Goal: Task Accomplishment & Management: Use online tool/utility

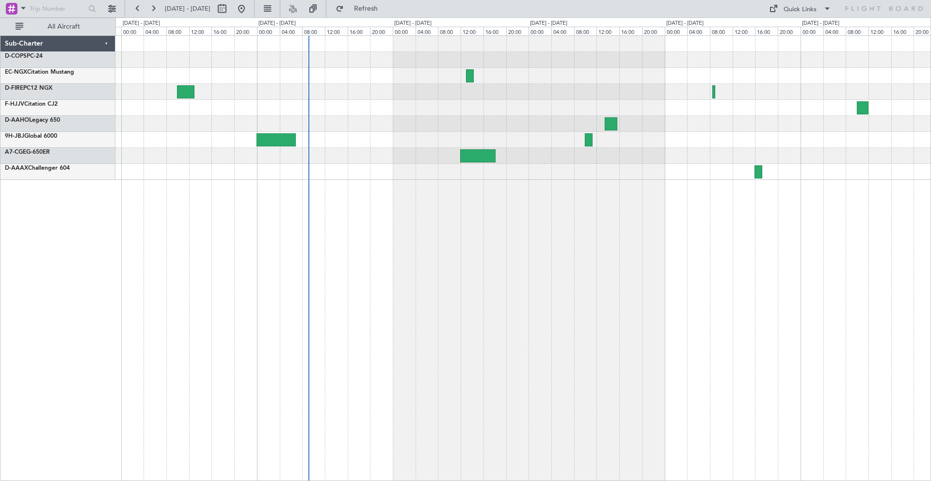
click at [352, 146] on div at bounding box center [522, 108] width 815 height 144
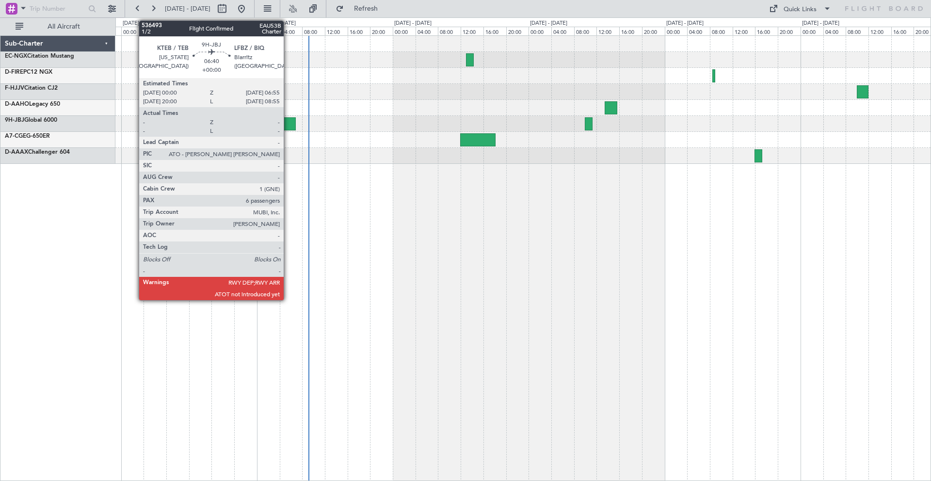
click at [288, 128] on div at bounding box center [276, 123] width 39 height 13
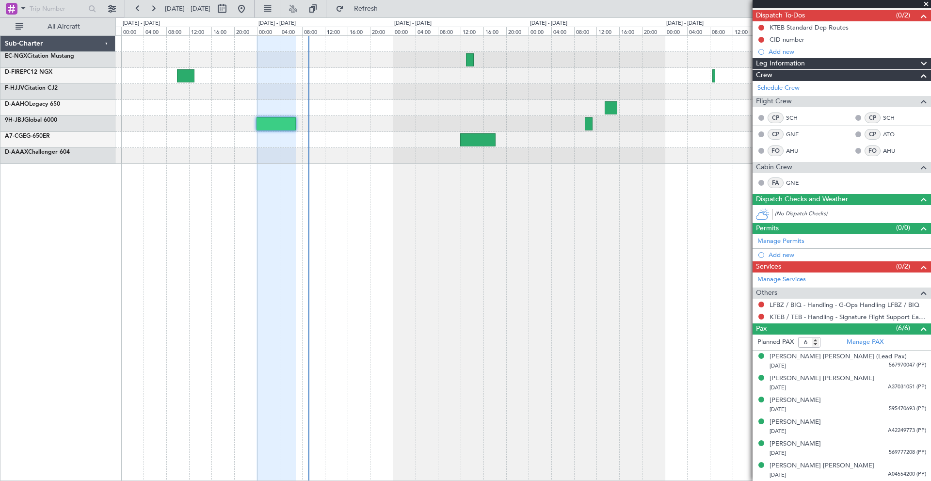
scroll to position [85, 0]
click at [496, 127] on div at bounding box center [522, 124] width 815 height 16
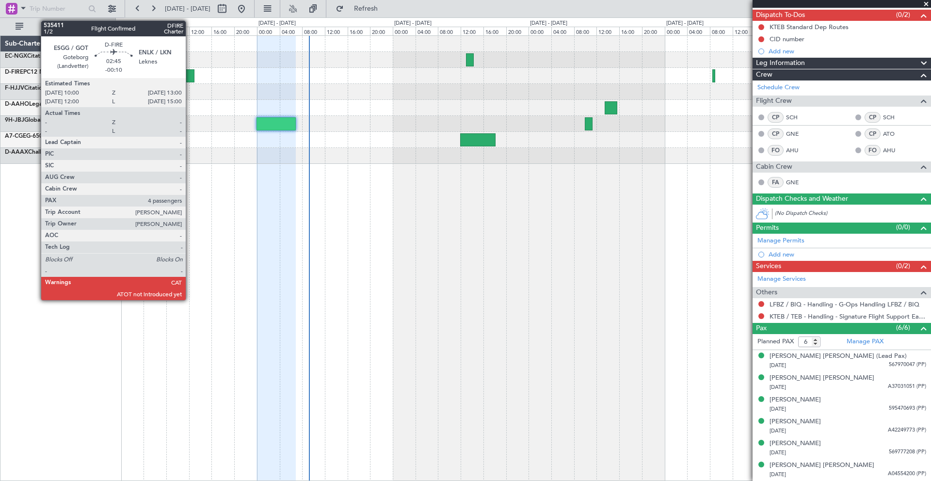
click at [190, 81] on div at bounding box center [185, 75] width 17 height 13
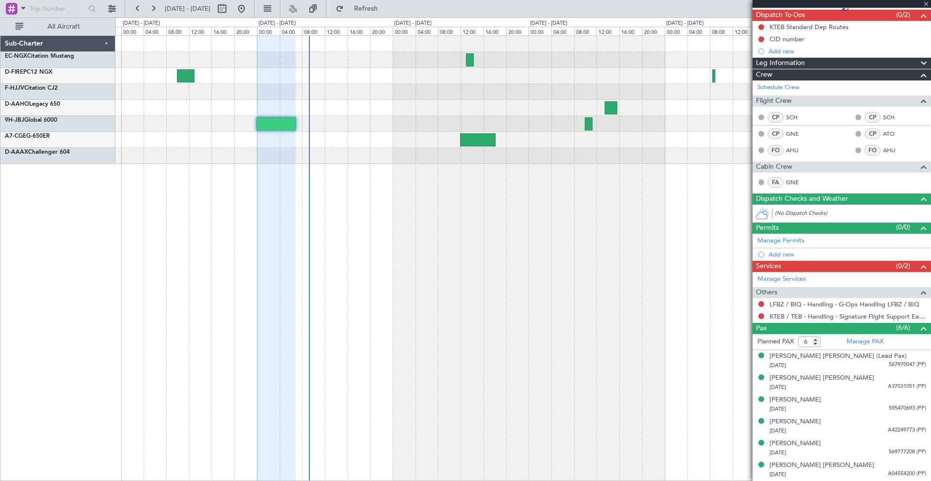
click at [188, 80] on div at bounding box center [185, 75] width 17 height 13
click at [188, 79] on div at bounding box center [185, 75] width 17 height 13
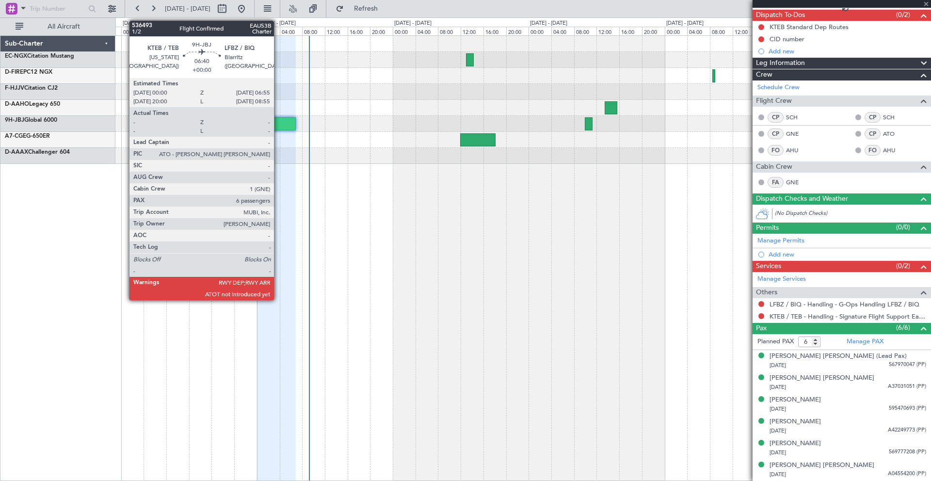
click at [278, 122] on div at bounding box center [276, 123] width 39 height 13
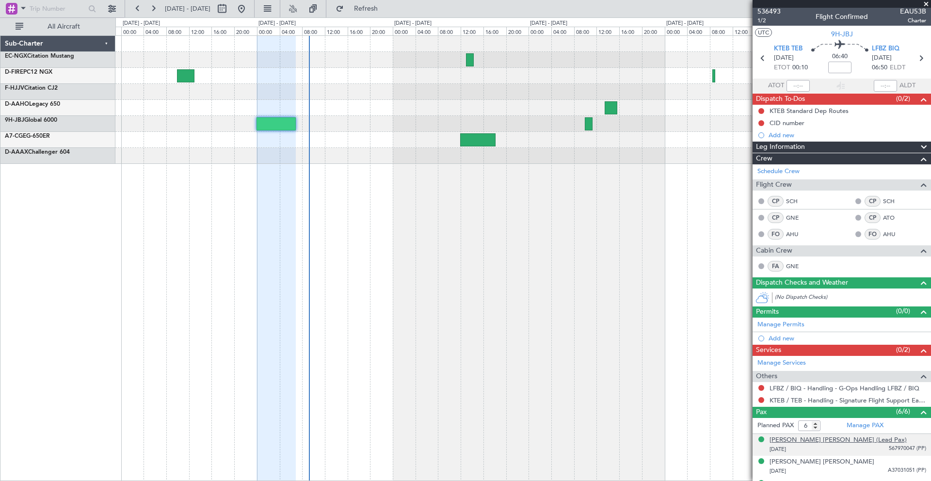
scroll to position [0, 0]
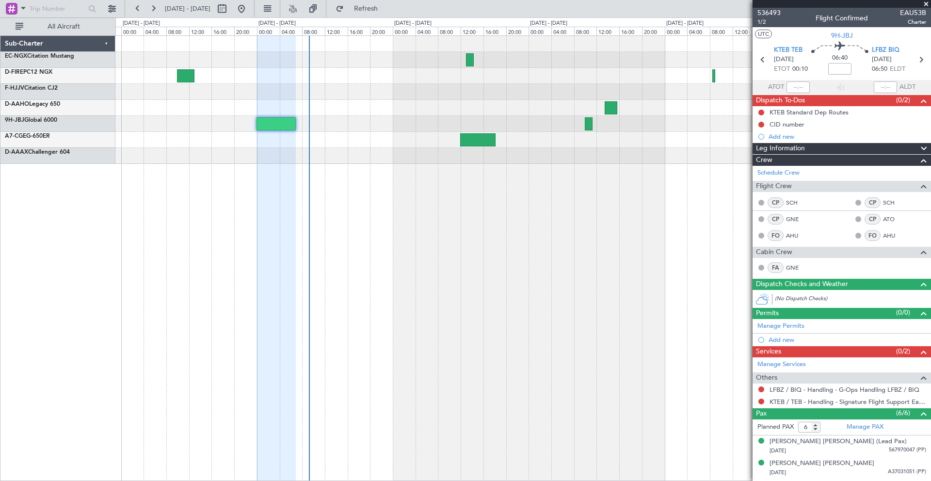
click at [927, 5] on span at bounding box center [927, 4] width 10 height 9
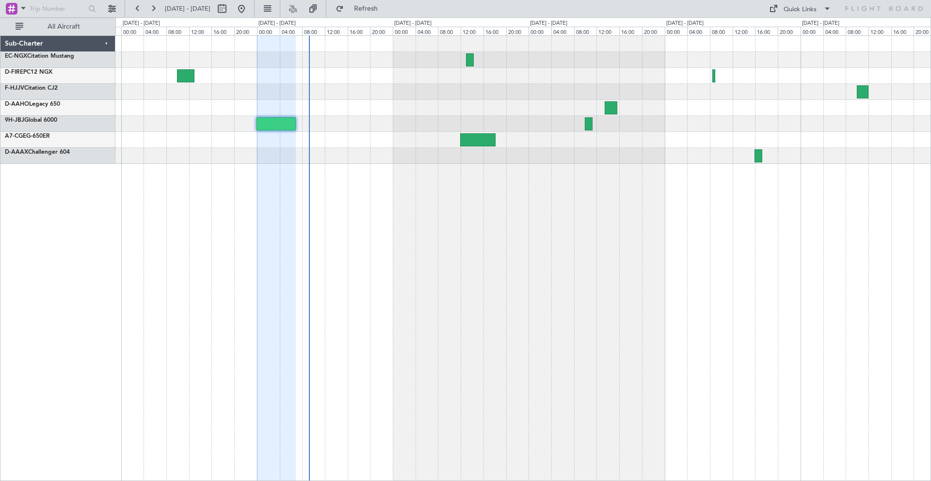
type input "0"
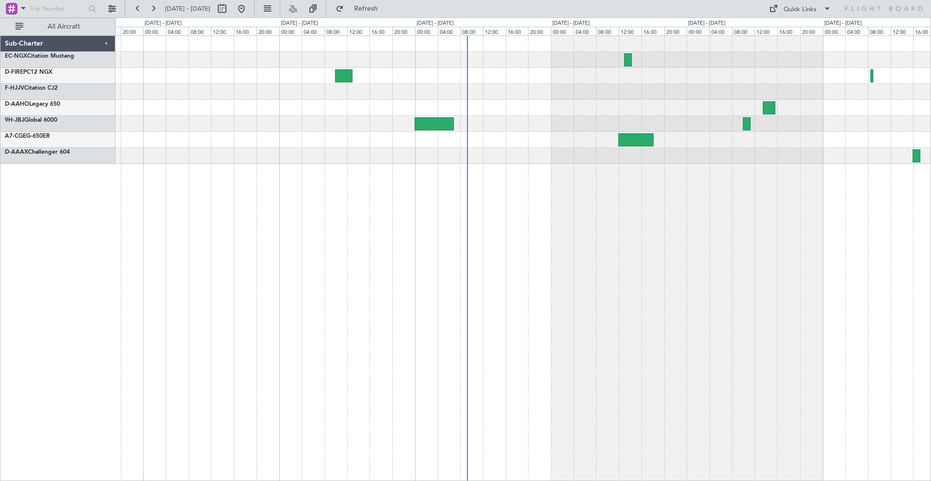
click at [407, 96] on div at bounding box center [522, 92] width 815 height 16
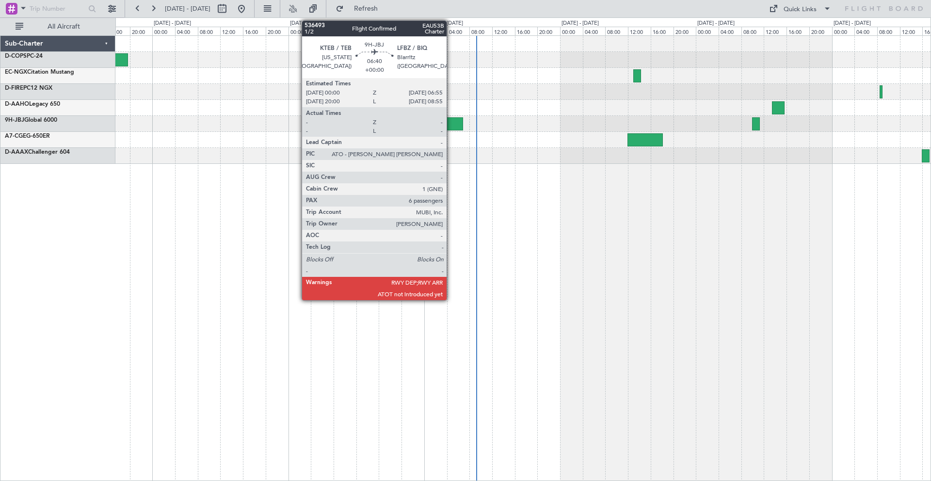
click at [451, 125] on div at bounding box center [443, 123] width 39 height 13
